Goal: Answer question/provide support: Participate in discussion

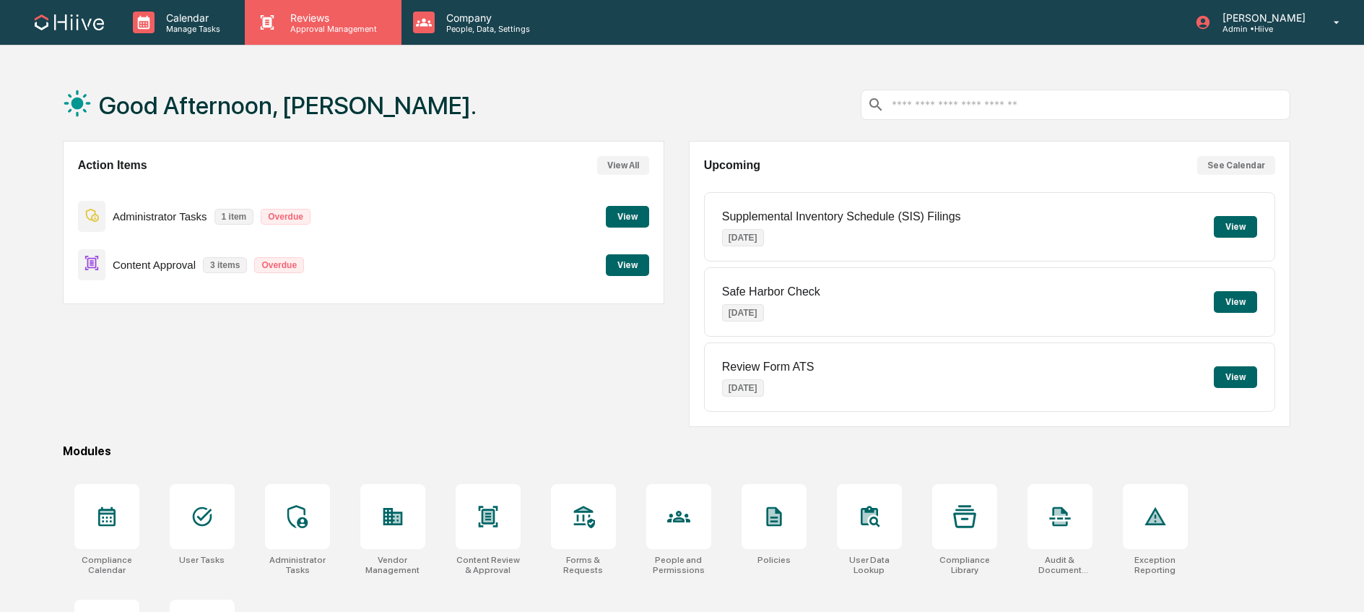
click at [325, 24] on p "Approval Management" at bounding box center [331, 29] width 105 height 10
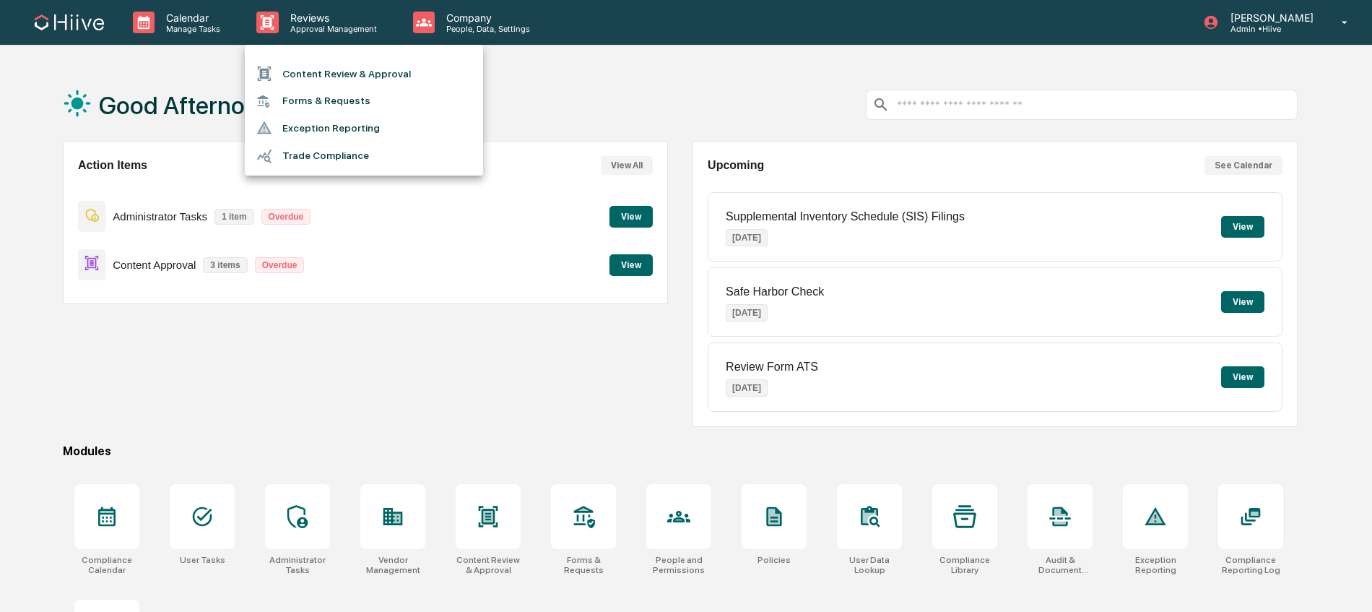
click at [348, 73] on li "Content Review & Approval" at bounding box center [364, 73] width 238 height 27
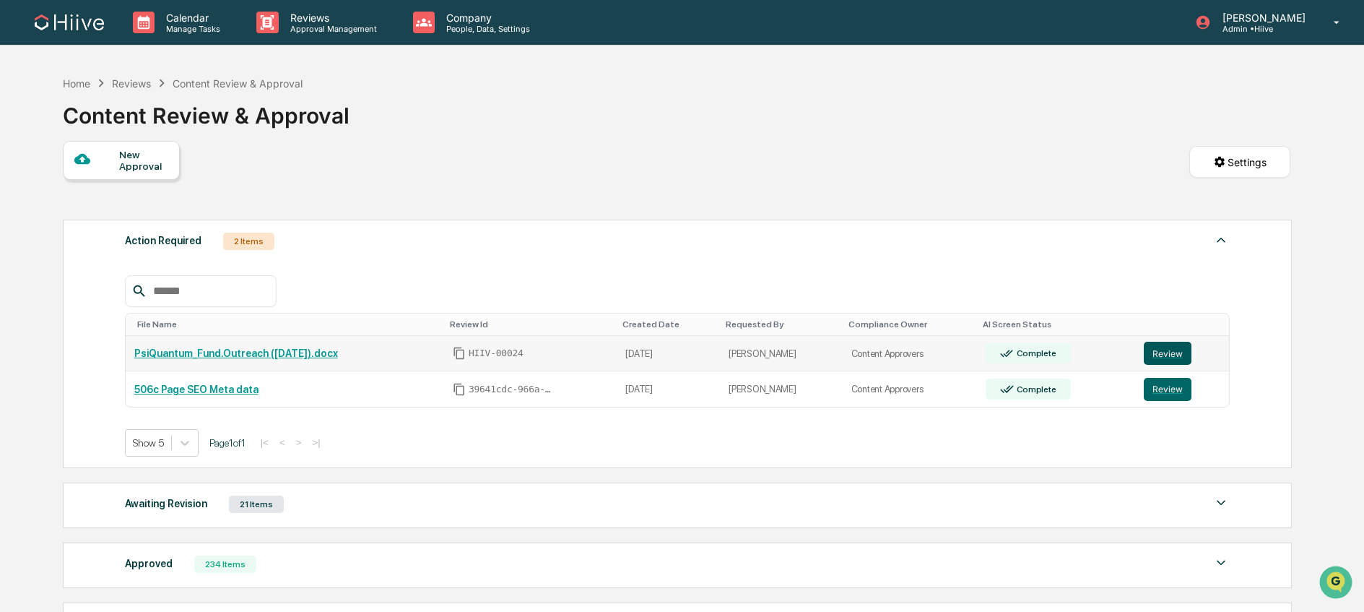
click at [1155, 349] on button "Review" at bounding box center [1168, 353] width 48 height 23
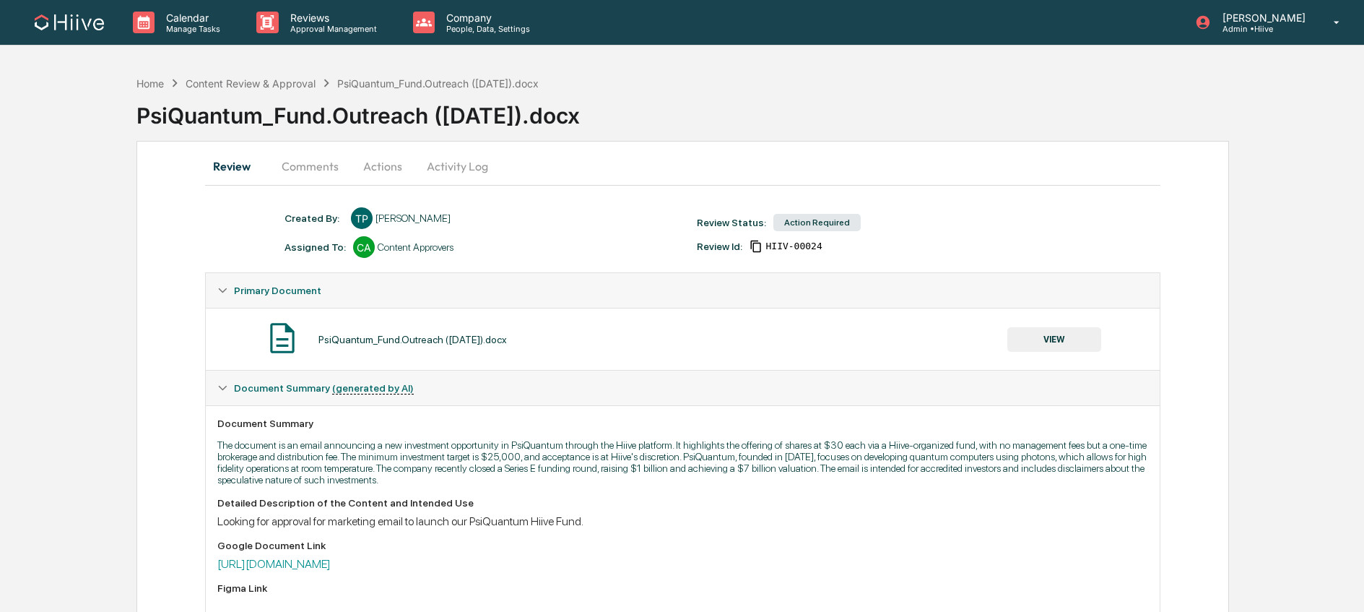
click at [1051, 346] on button "VIEW" at bounding box center [1054, 339] width 94 height 25
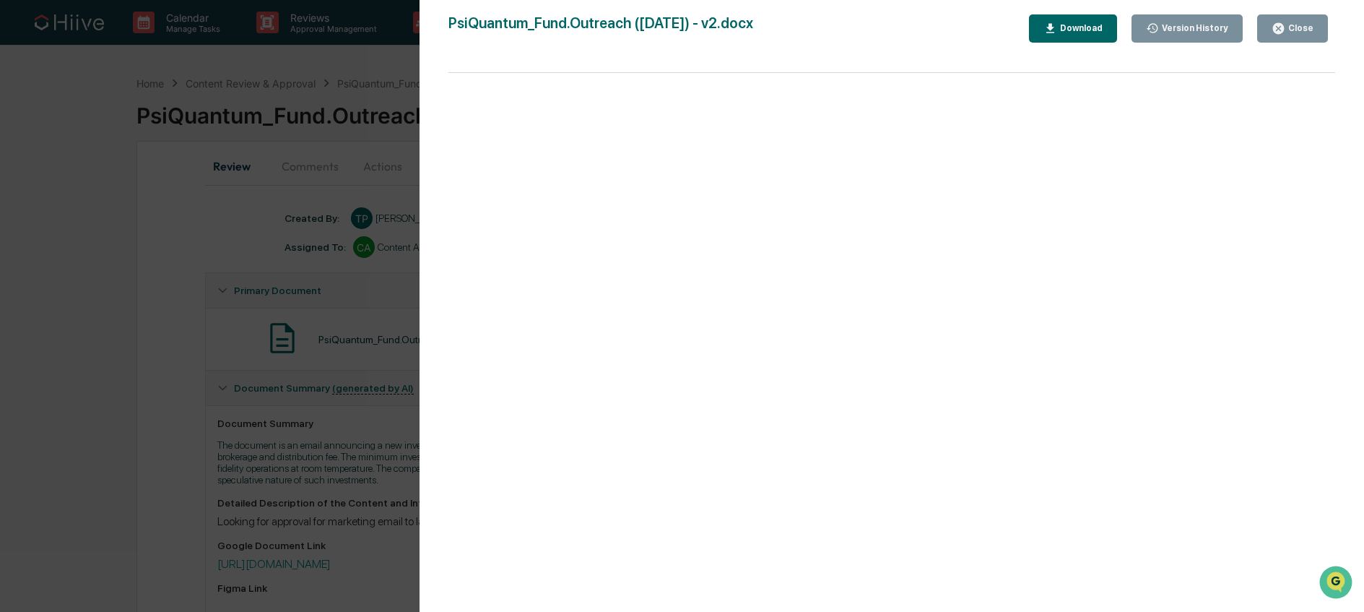
click at [1272, 40] on button "Close" at bounding box center [1292, 28] width 71 height 28
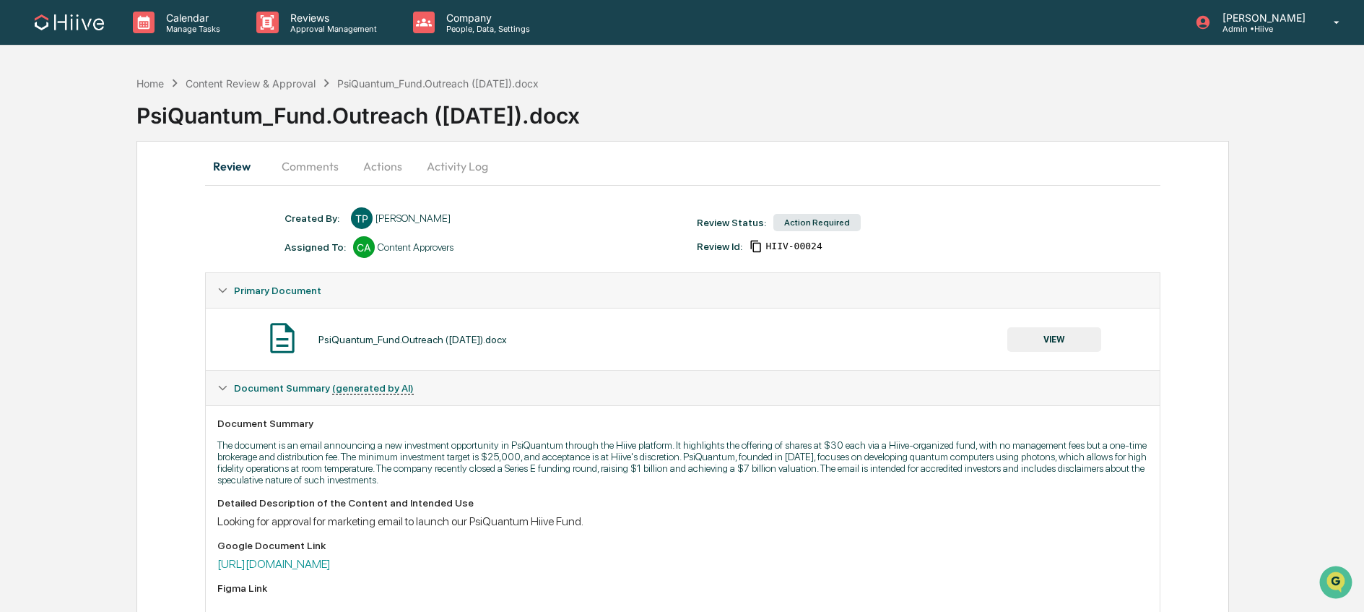
click at [326, 168] on button "Comments" at bounding box center [310, 166] width 80 height 35
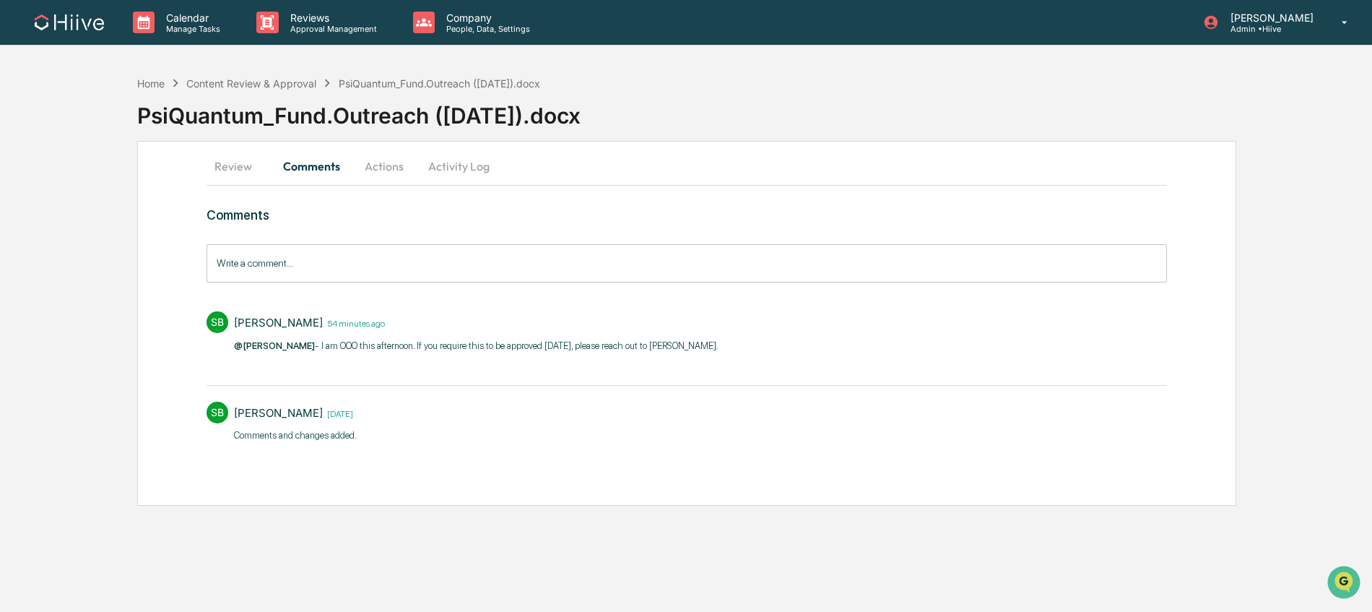
click at [420, 274] on input "Write a comment..." at bounding box center [687, 263] width 960 height 38
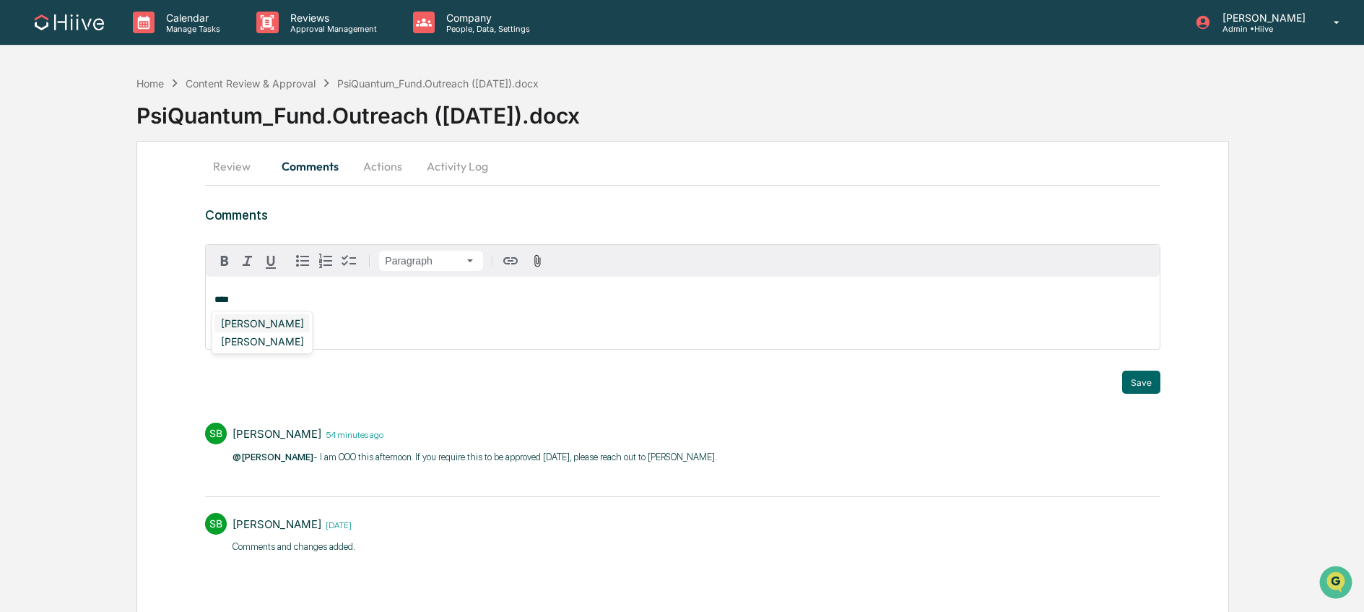
click at [265, 325] on div "[PERSON_NAME]" at bounding box center [262, 323] width 95 height 18
click at [1140, 381] on button "Save" at bounding box center [1141, 381] width 38 height 23
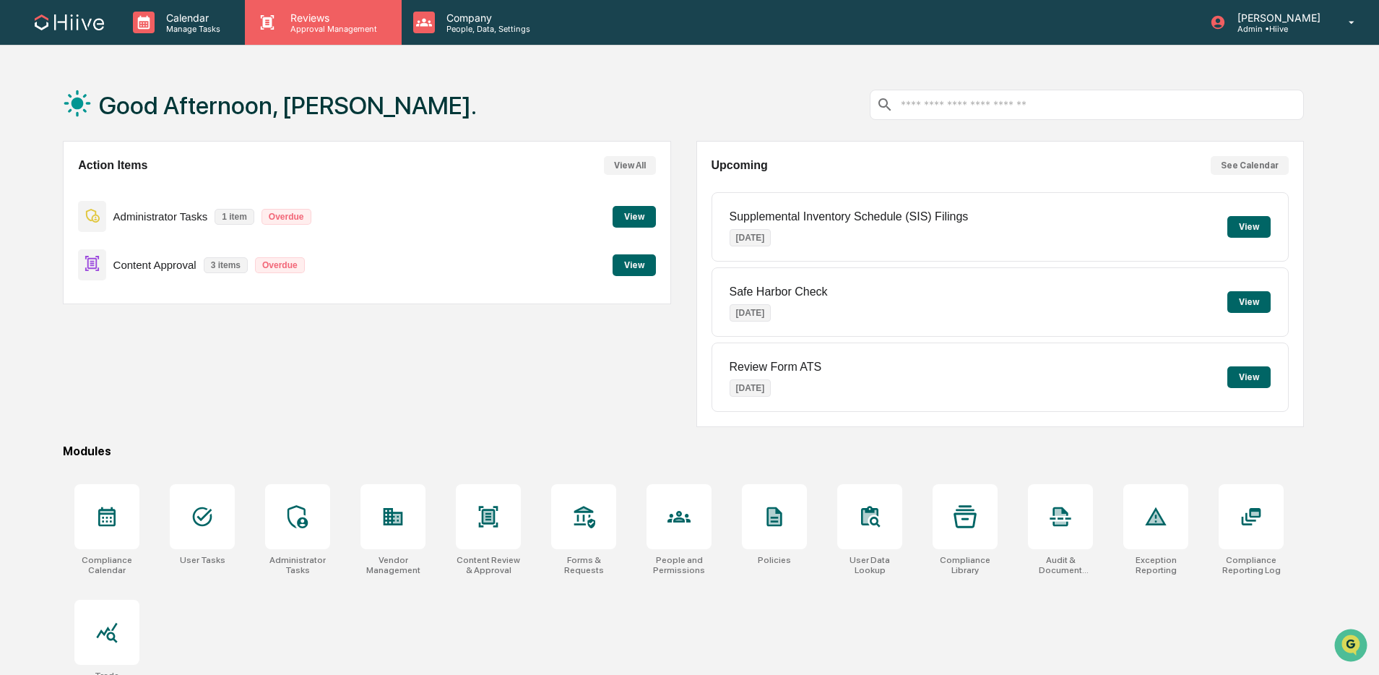
click at [308, 41] on div "Reviews Approval Management" at bounding box center [323, 22] width 156 height 45
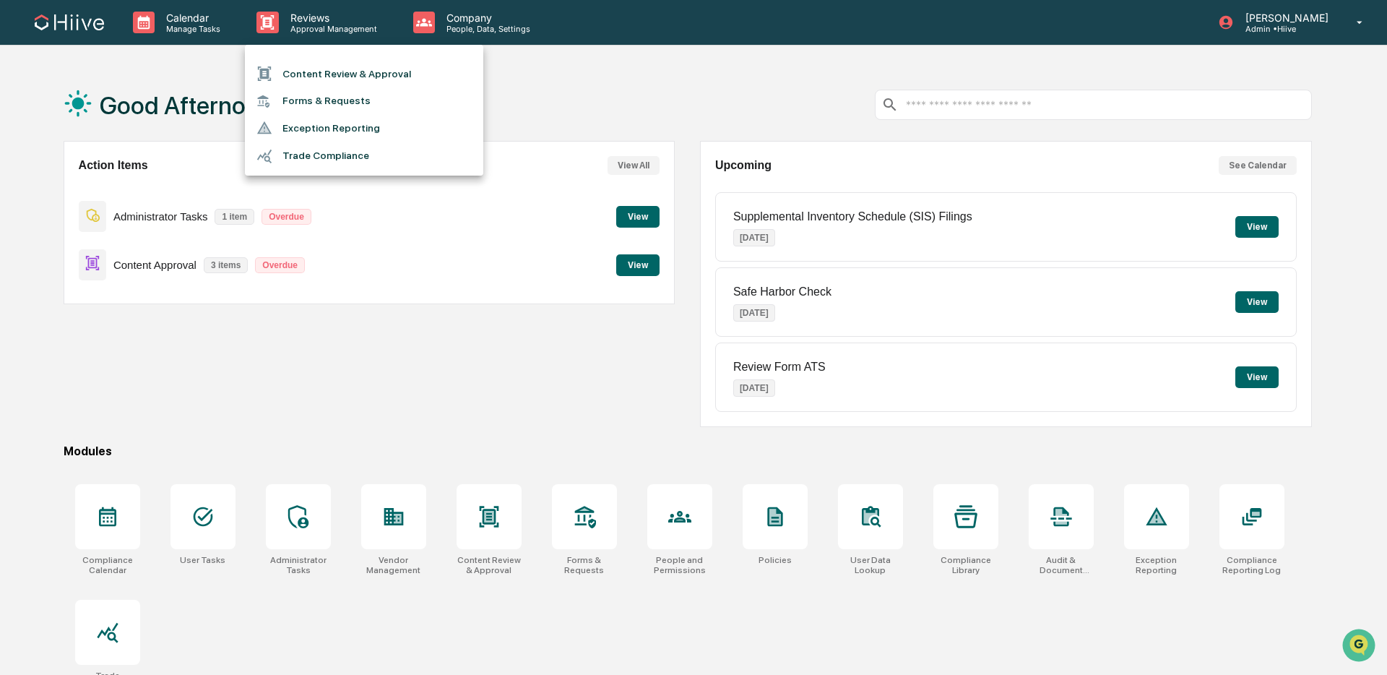
click at [300, 84] on li "Content Review & Approval" at bounding box center [364, 73] width 238 height 27
